Goal: Information Seeking & Learning: Find specific fact

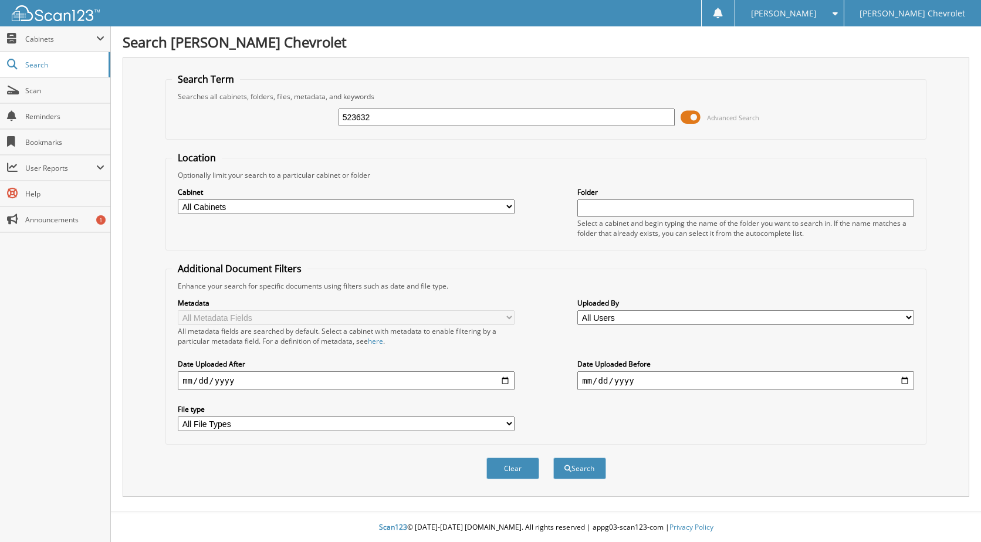
type input "523632"
click at [553, 458] on button "Search" at bounding box center [579, 469] width 53 height 22
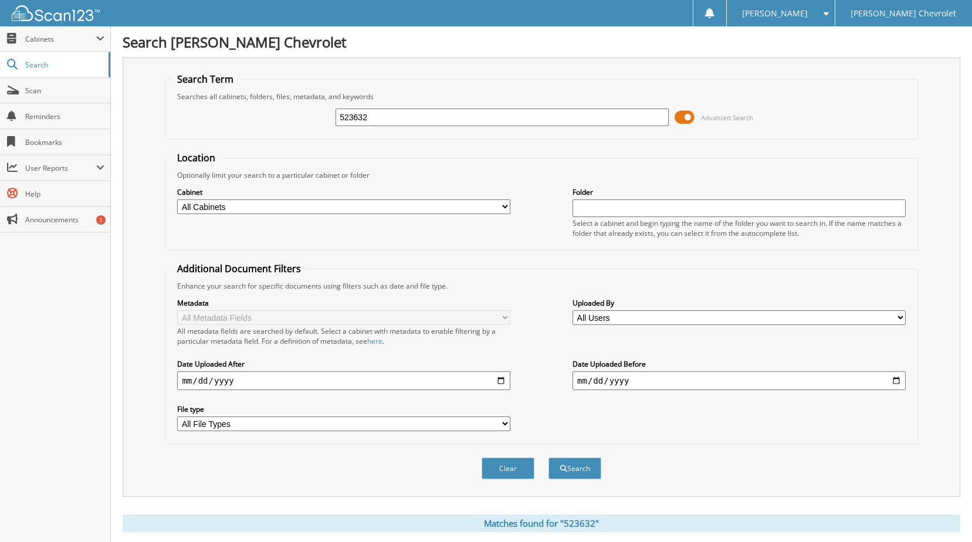
click at [572, 468] on button "Search" at bounding box center [575, 469] width 53 height 22
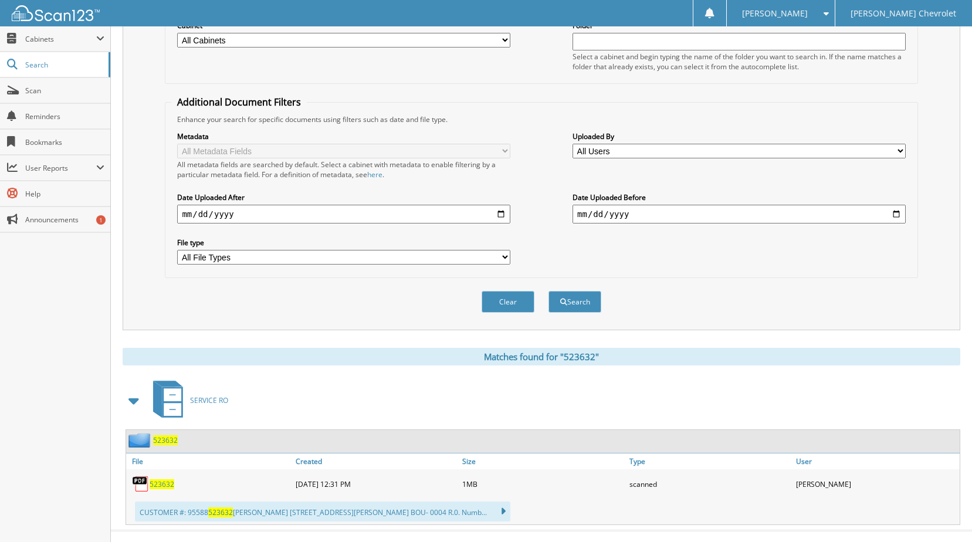
scroll to position [185, 0]
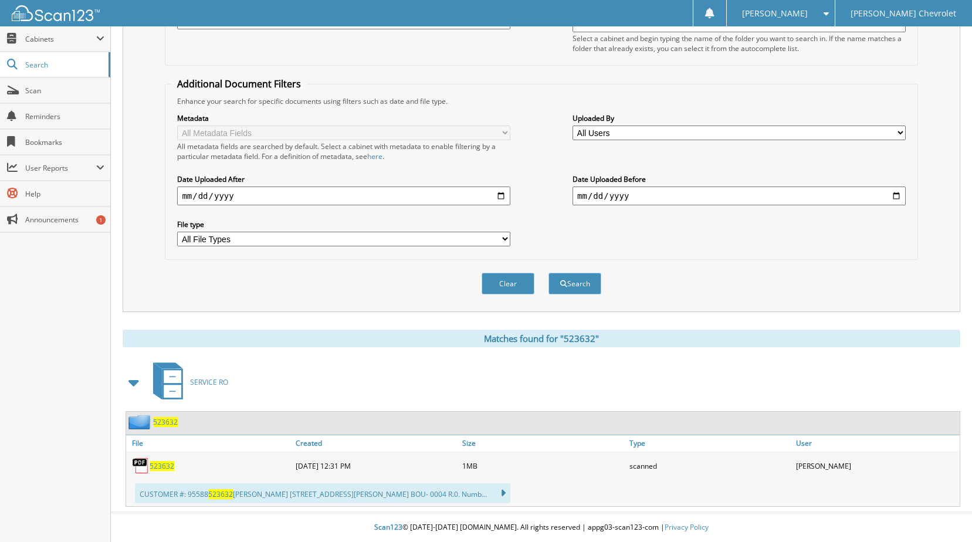
click at [171, 469] on span "523632" at bounding box center [162, 466] width 25 height 10
